Goal: Use online tool/utility: Utilize a website feature to perform a specific function

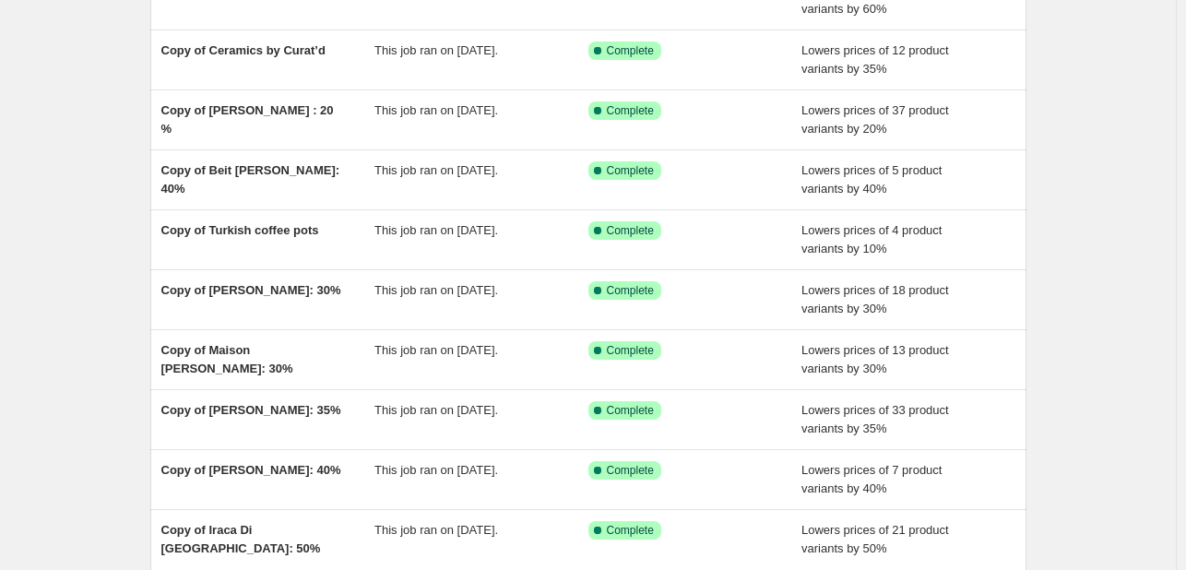
scroll to position [277, 0]
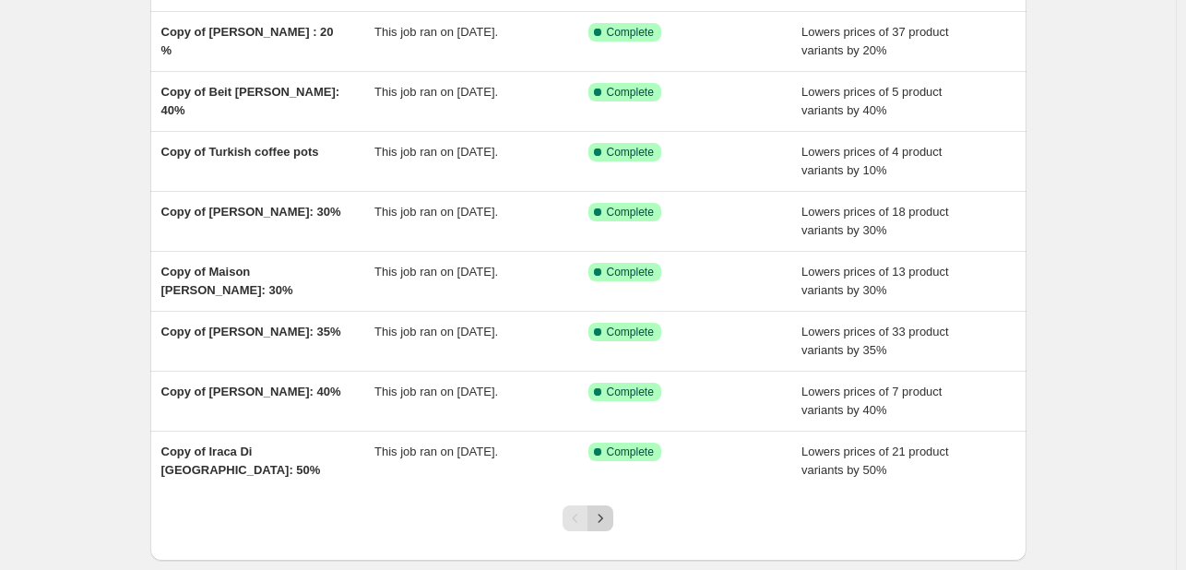
click at [610, 515] on icon "Next" at bounding box center [600, 518] width 18 height 18
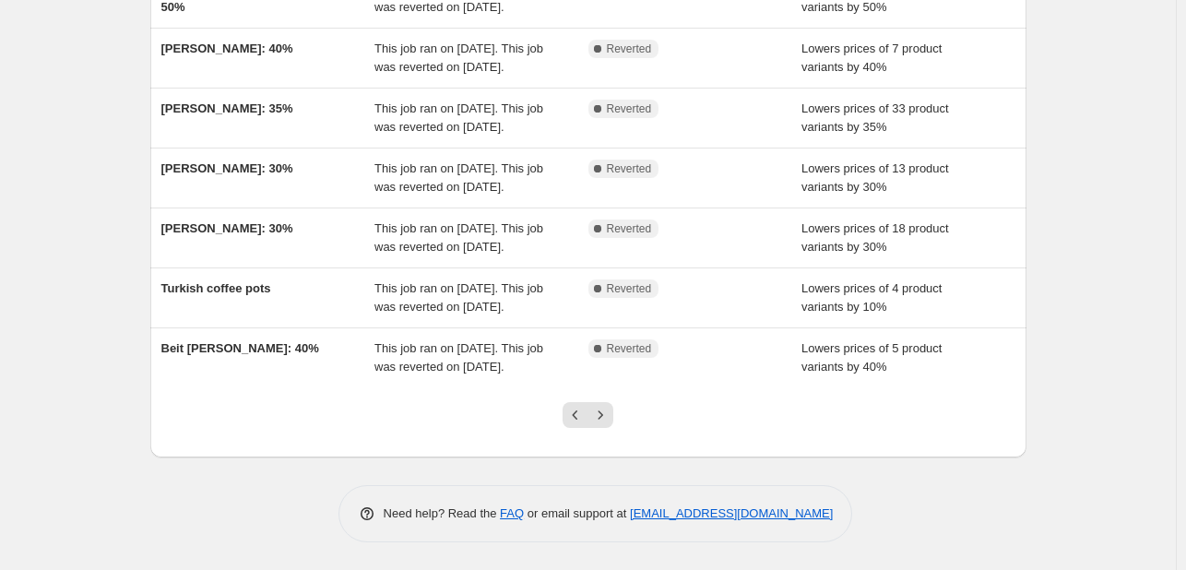
scroll to position [525, 0]
click at [568, 420] on button "Previous" at bounding box center [576, 415] width 26 height 26
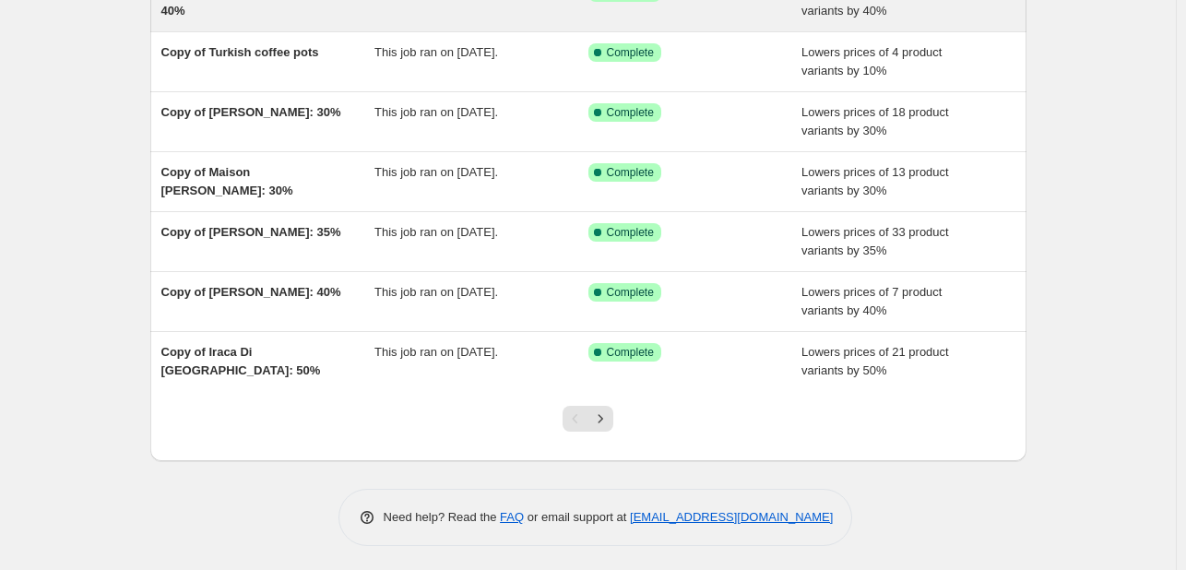
scroll to position [377, 0]
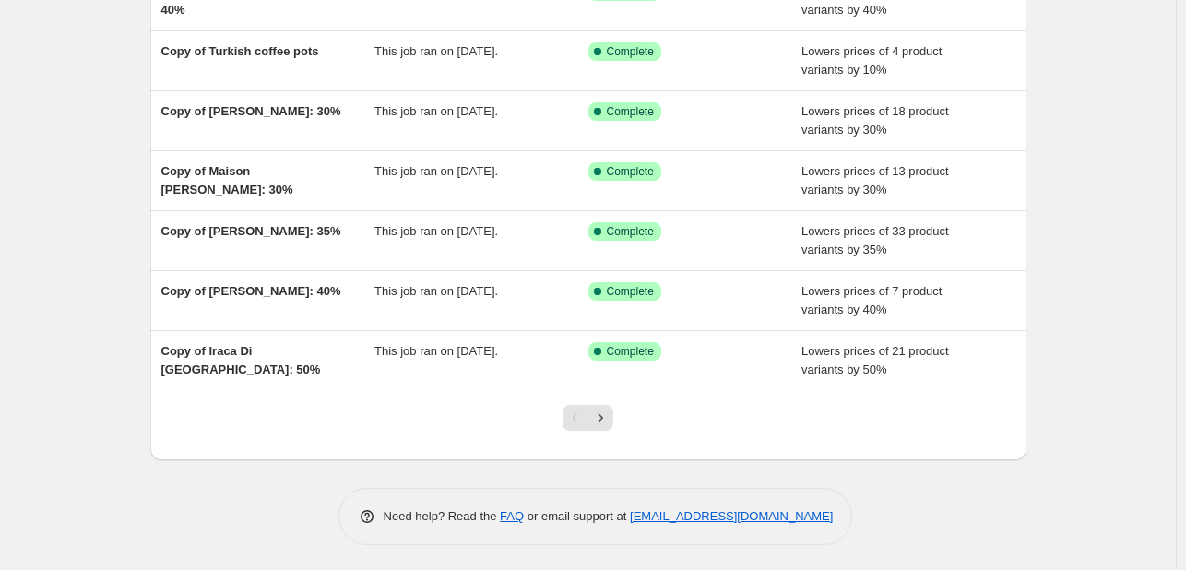
click at [1153, 125] on div "NA Bulk Price Editor. This page is ready NA Bulk Price Editor Add new price [ME…" at bounding box center [588, 98] width 1176 height 950
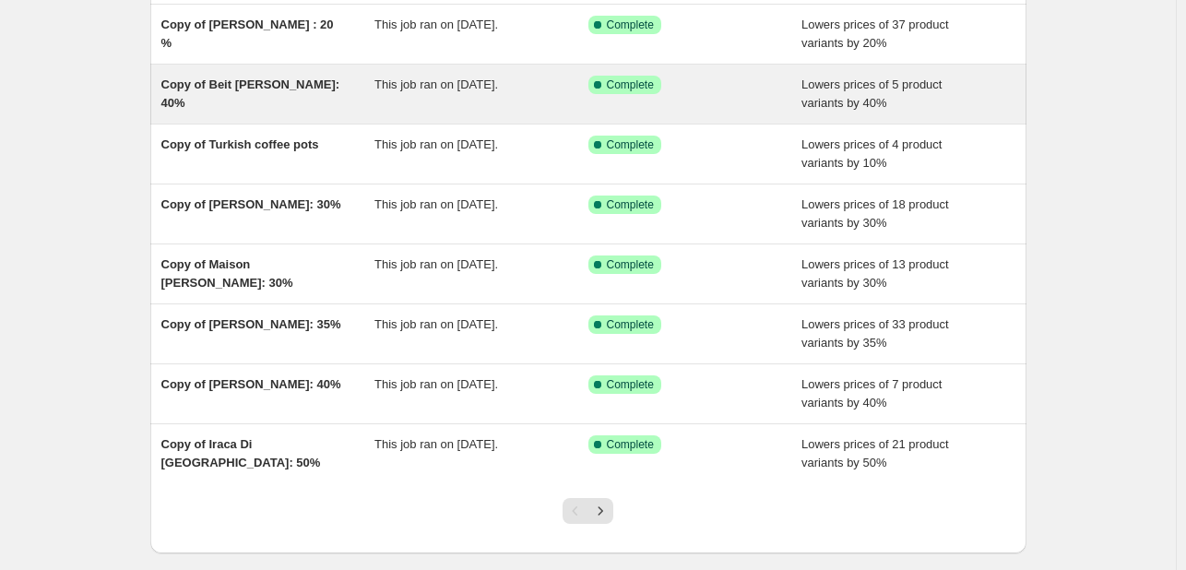
scroll to position [285, 0]
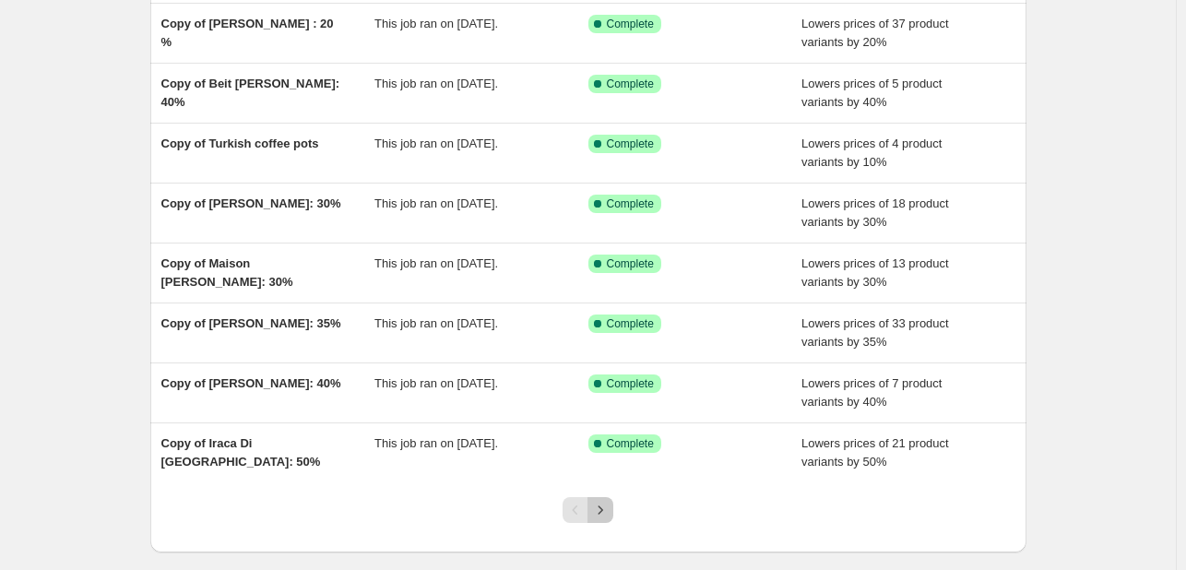
click at [609, 505] on icon "Next" at bounding box center [600, 510] width 18 height 18
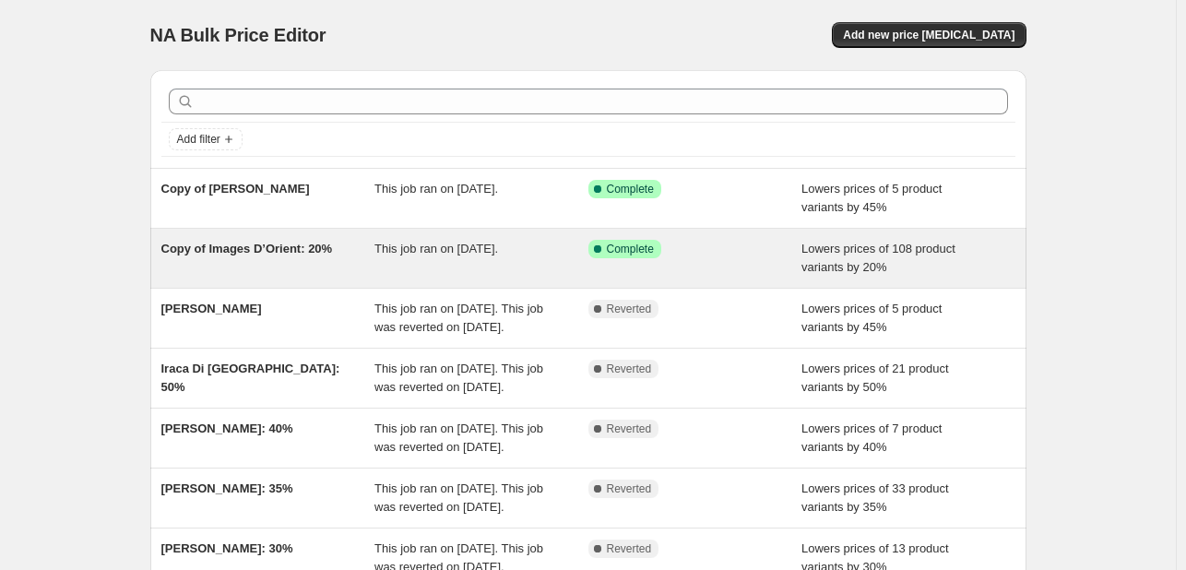
click at [249, 243] on span "Copy of Images D’Orient: 20%" at bounding box center [247, 249] width 172 height 14
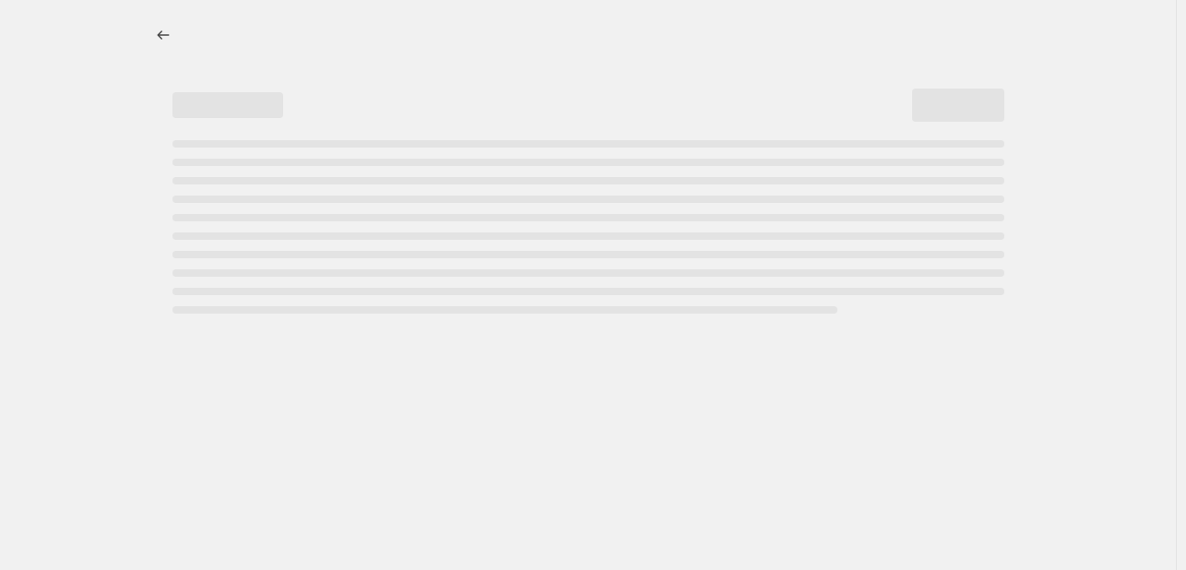
select select "percentage"
select select "collection"
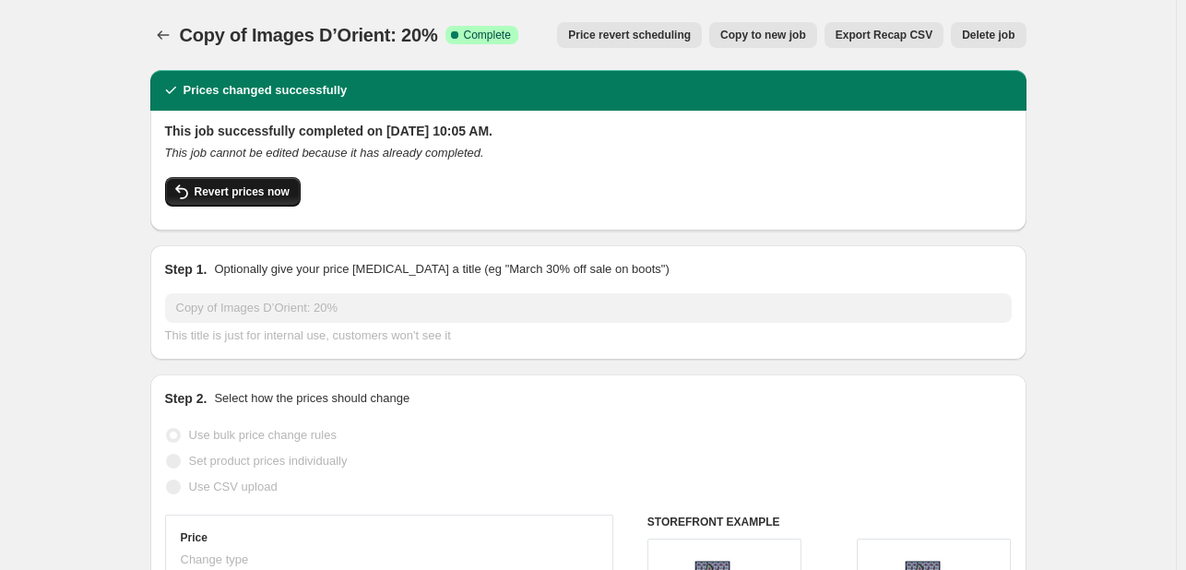
click at [258, 192] on span "Revert prices now" at bounding box center [242, 191] width 95 height 15
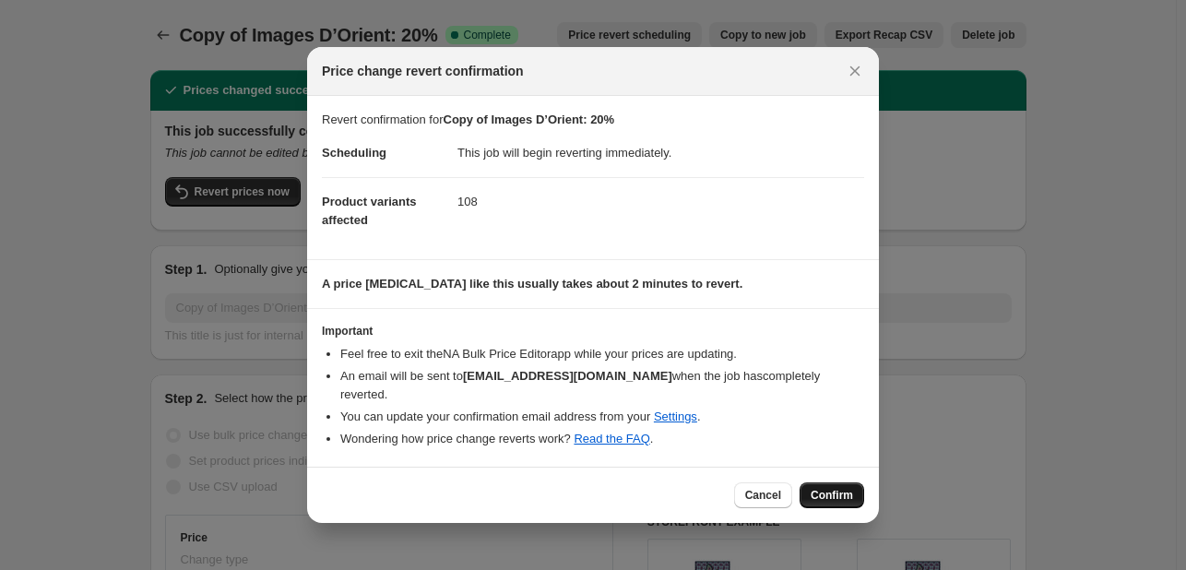
click at [854, 484] on button "Confirm" at bounding box center [832, 495] width 65 height 26
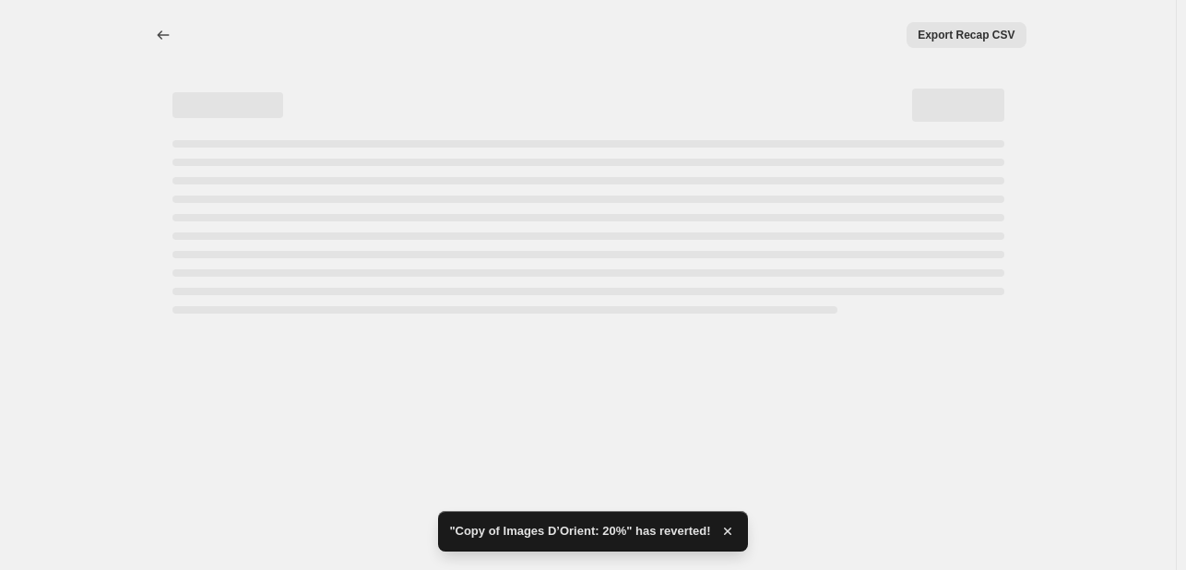
select select "percentage"
select select "collection"
